Goal: Task Accomplishment & Management: Manage account settings

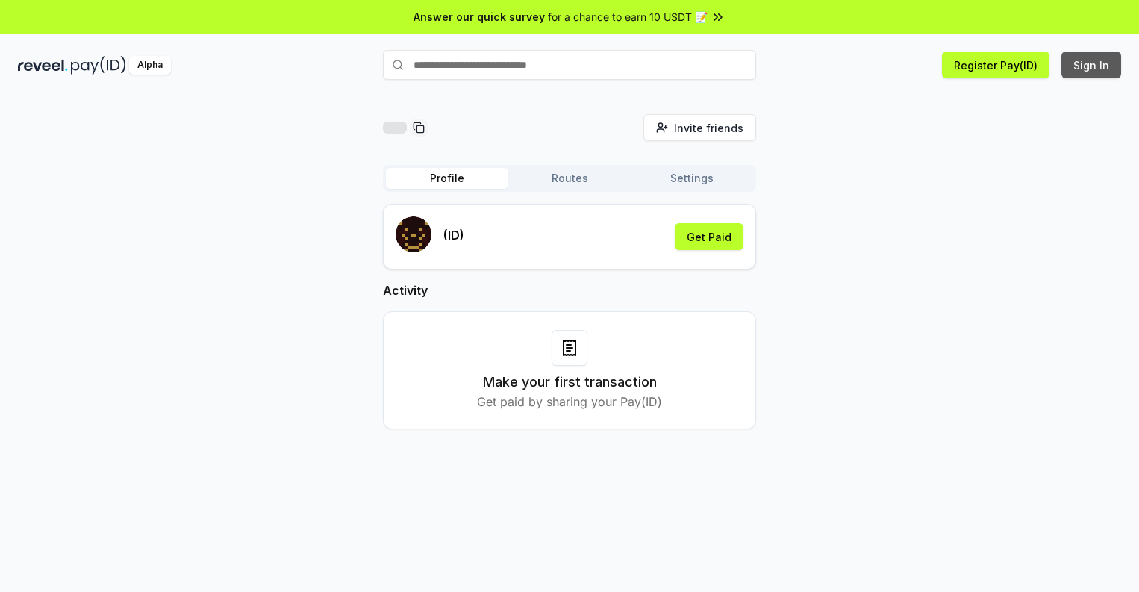
click at [1092, 65] on button "Sign In" at bounding box center [1091, 64] width 60 height 27
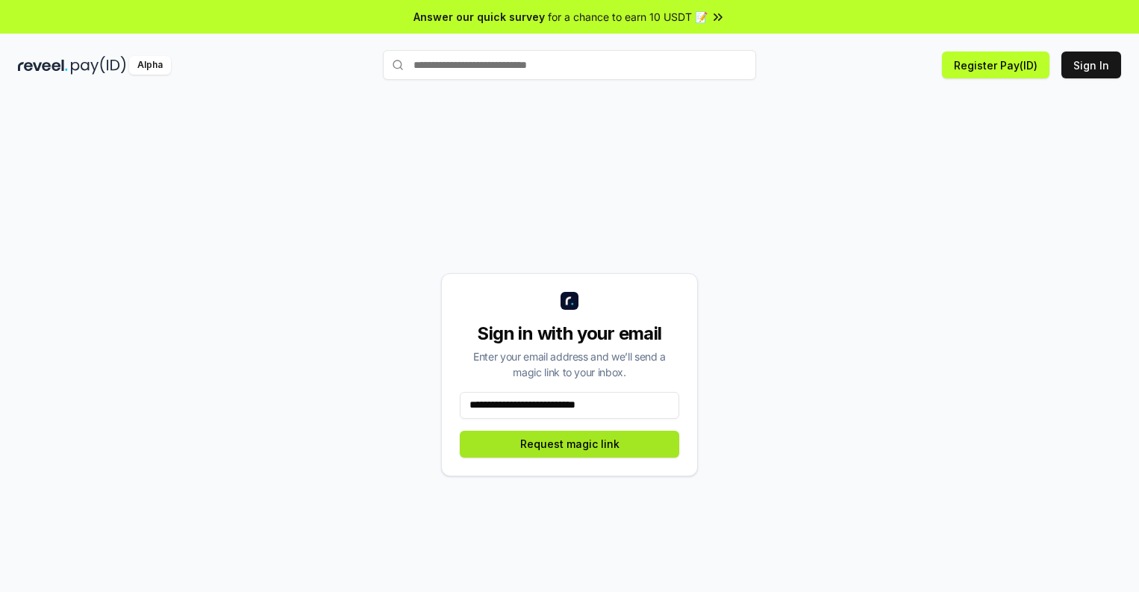
type input "**********"
click at [569, 443] on button "Request magic link" at bounding box center [569, 444] width 219 height 27
